Goal: Browse casually

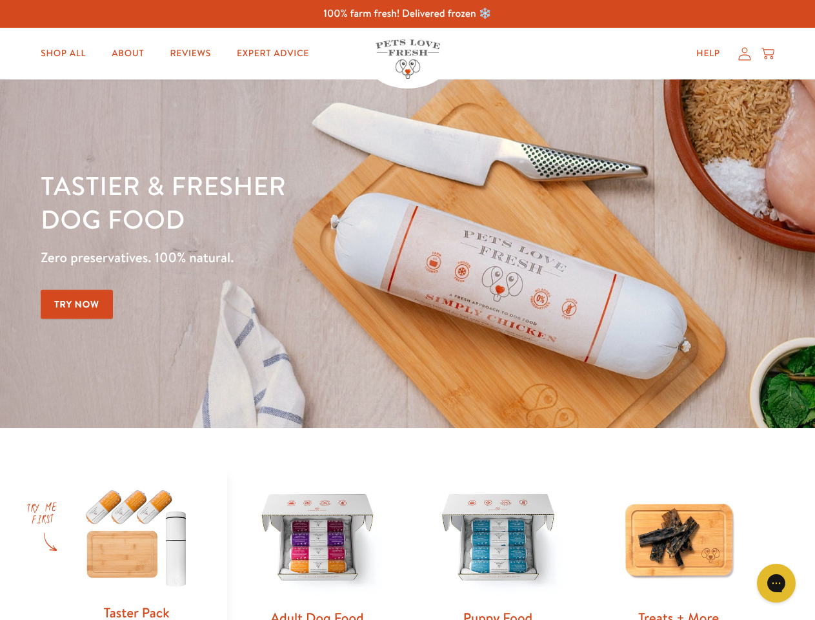
click at [407, 310] on div "Tastier & fresher dog food Zero preservatives. 100% natural. Try Now" at bounding box center [285, 254] width 489 height 170
click at [777, 583] on icon "Gorgias live chat" at bounding box center [776, 583] width 12 height 12
